Goal: Navigation & Orientation: Find specific page/section

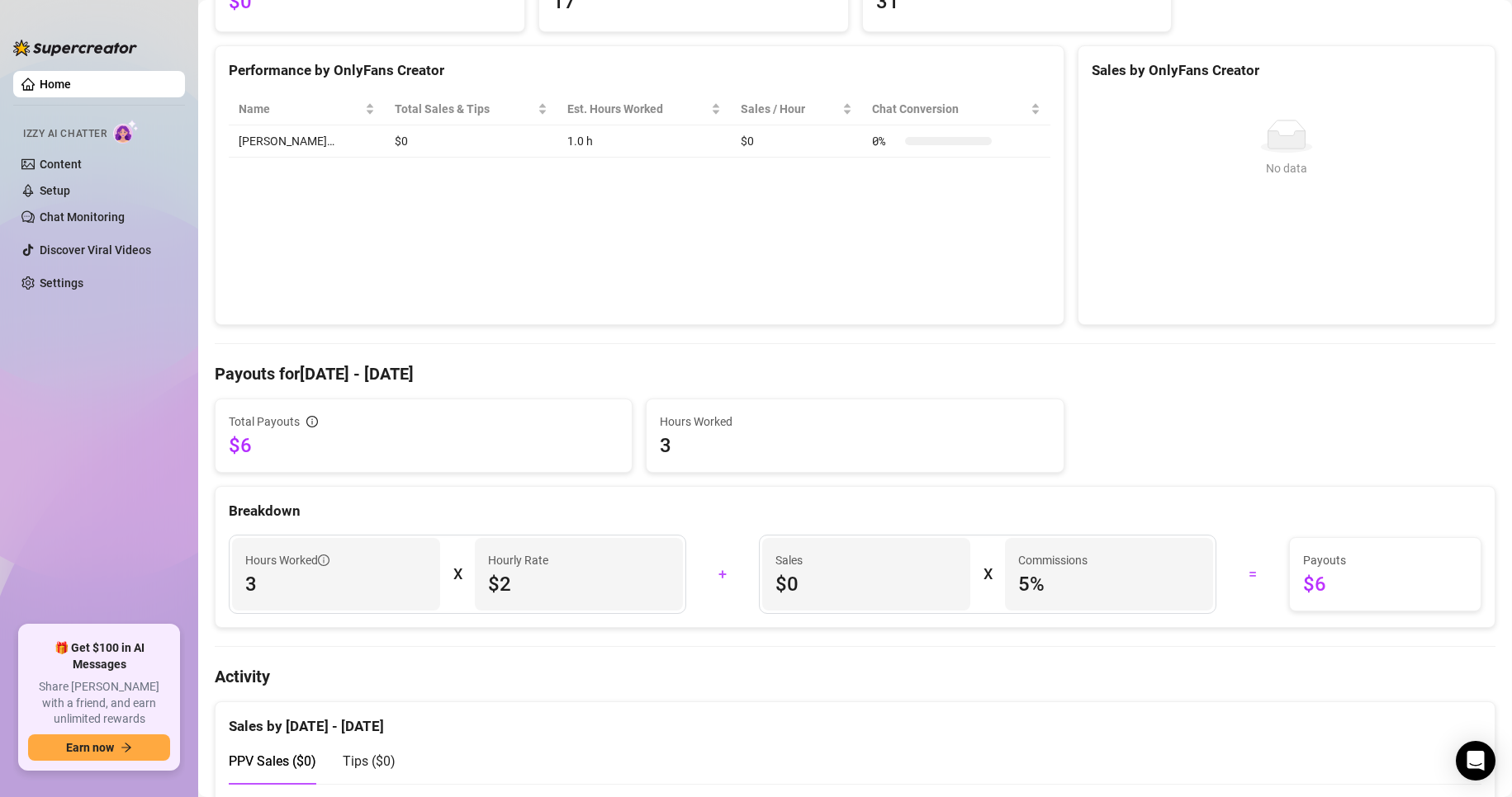
scroll to position [165, 0]
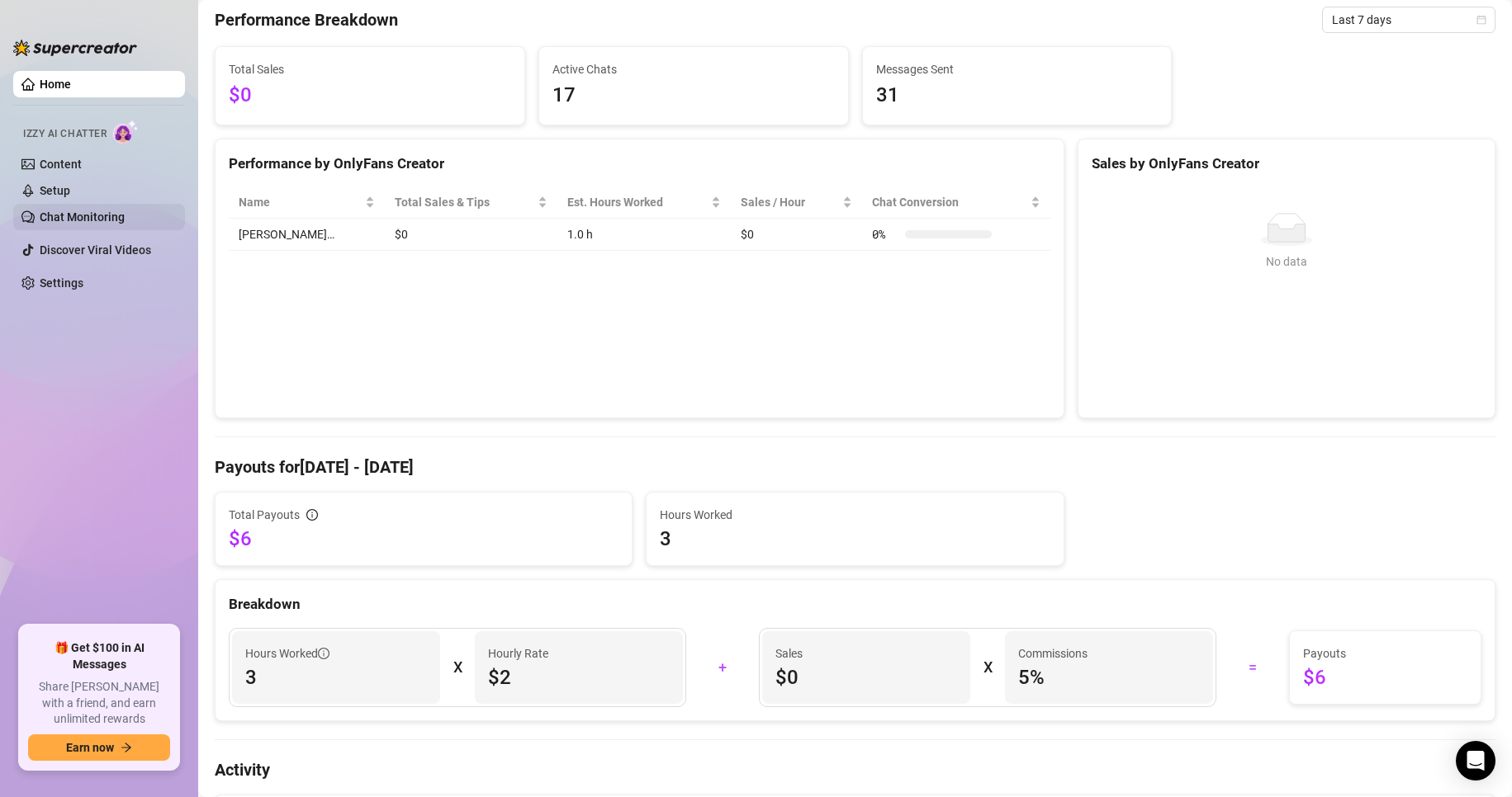
click at [114, 221] on link "Chat Monitoring" at bounding box center [82, 217] width 85 height 13
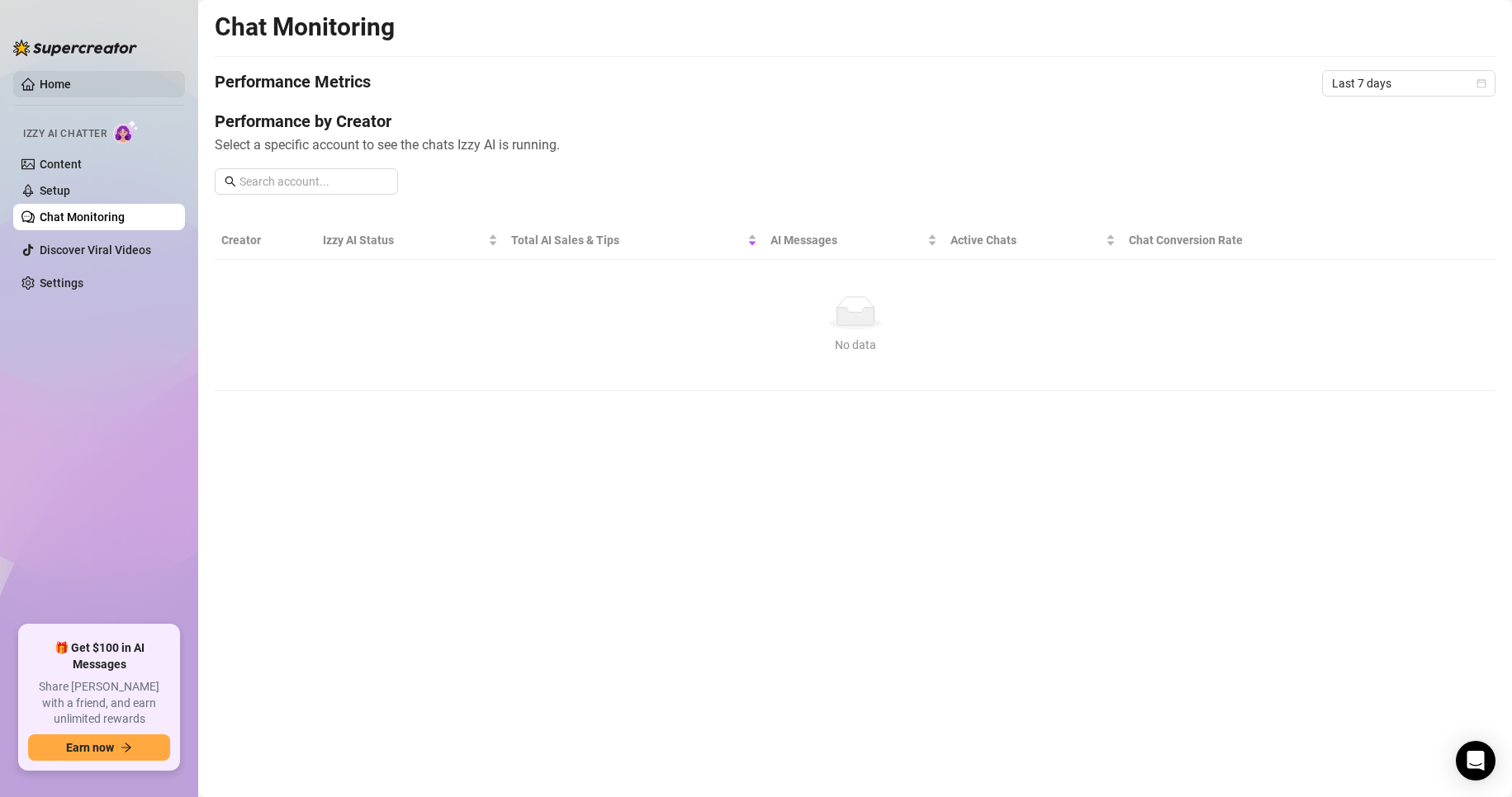
click at [71, 78] on link "Home" at bounding box center [55, 84] width 31 height 13
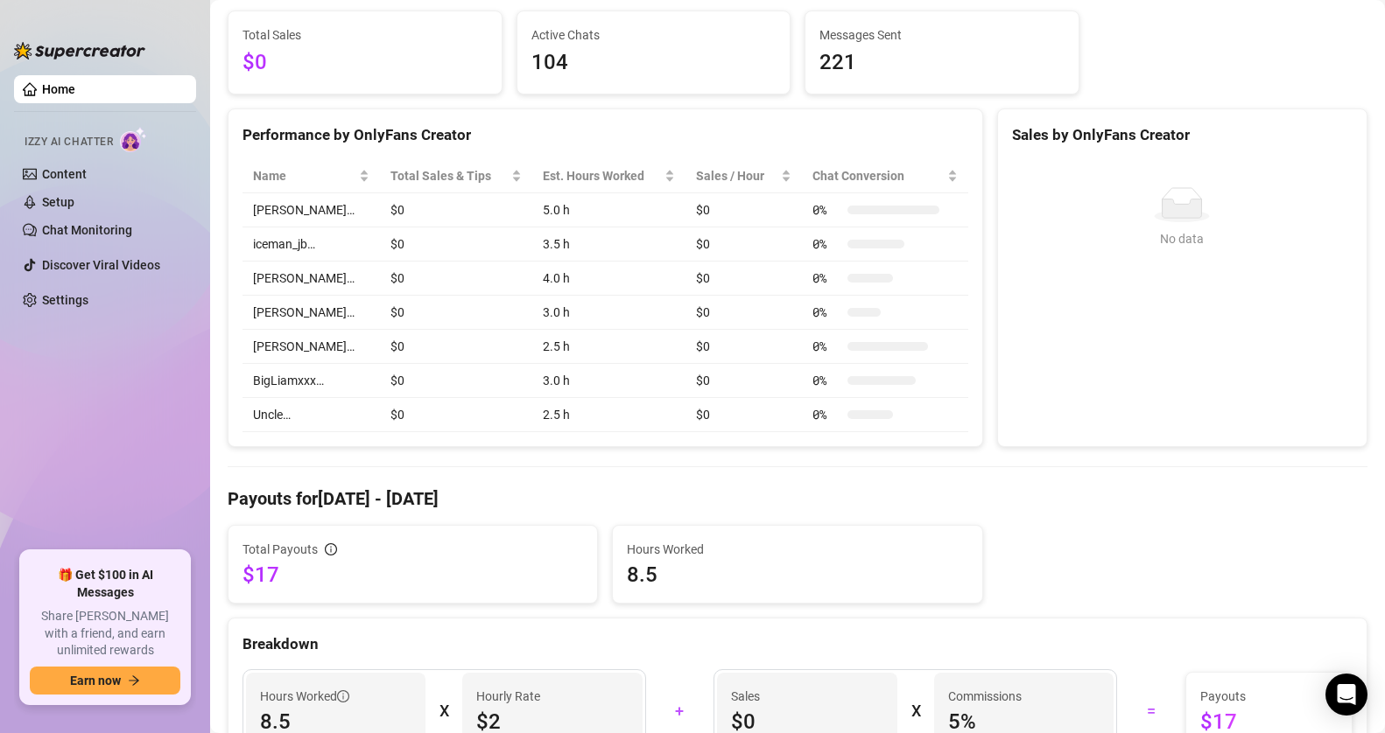
scroll to position [175, 0]
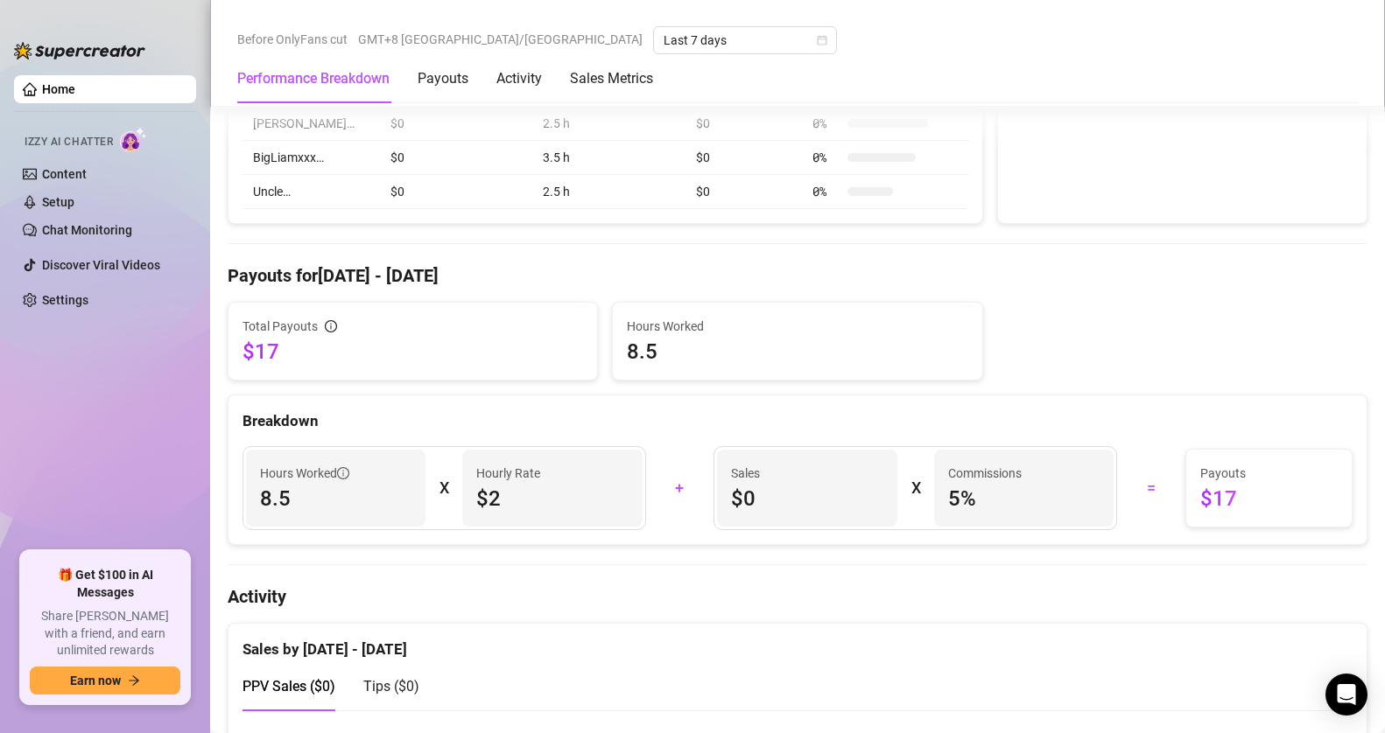
scroll to position [438, 0]
